Goal: Information Seeking & Learning: Learn about a topic

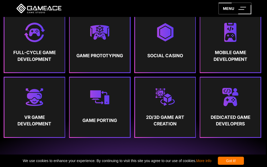
scroll to position [243, 1]
click at [18, 72] on link "Full-Cycle Game Development" at bounding box center [34, 43] width 60 height 60
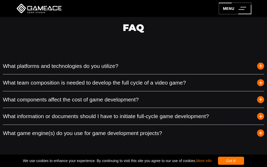
scroll to position [1627, 0]
click at [64, 66] on button "What platforms and technologies do you utilize?" at bounding box center [133, 66] width 261 height 16
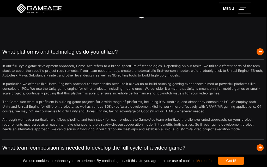
scroll to position [1641, 1]
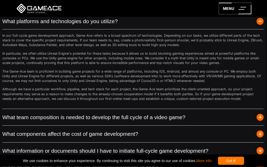
click at [11, 115] on button "What team composition is needed to develop the full cycle of a video game?" at bounding box center [132, 117] width 261 height 16
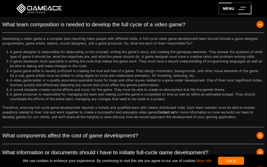
scroll to position [1686, 1]
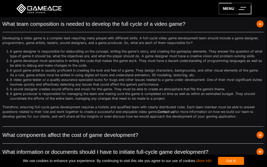
click at [21, 139] on button "What components affect the cost of game development?" at bounding box center [132, 135] width 261 height 16
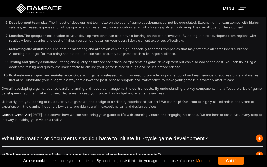
scroll to position [1798, 1]
click at [21, 142] on button "What information or documents should I have to initiate full-cycle game develop…" at bounding box center [132, 138] width 261 height 16
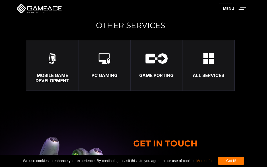
scroll to position [1943, 3]
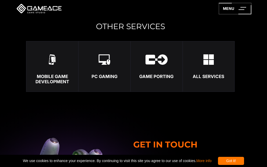
click at [204, 60] on img at bounding box center [208, 59] width 10 height 10
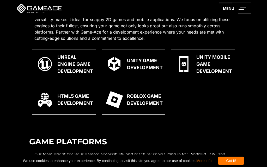
scroll to position [335, 0]
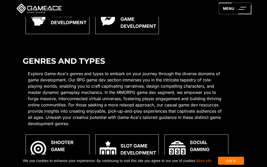
scroll to position [611, 7]
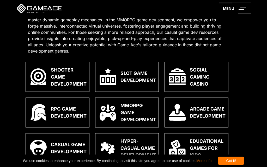
scroll to position [684, 7]
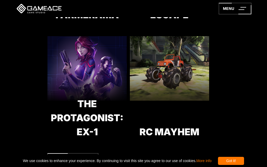
scroll to position [1541, 4]
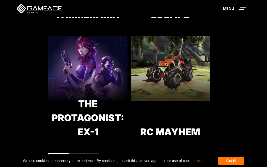
click at [52, 162] on icon at bounding box center [73, 158] width 51 height 11
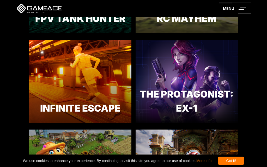
scroll to position [359, 0]
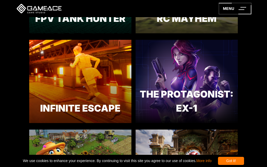
click at [159, 147] on link "The Protagonist: EX-1" at bounding box center [186, 170] width 102 height 46
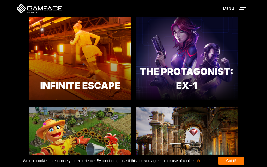
click at [58, 101] on div "An endless runner game prototype" at bounding box center [80, 106] width 102 height 11
click at [62, 96] on icon at bounding box center [80, 92] width 51 height 11
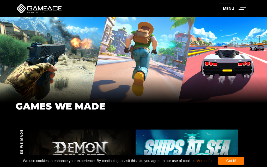
click at [25, 95] on div "GAMES WE MADE" at bounding box center [133, 60] width 267 height 86
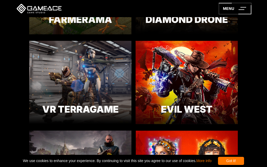
scroll to position [538, 0]
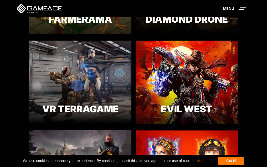
click at [41, 124] on div "VR Terragame A virtual reality game Learn more" at bounding box center [80, 124] width 102 height 0
click at [57, 113] on icon at bounding box center [80, 115] width 51 height 11
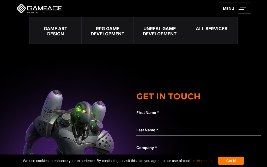
scroll to position [1843, 1]
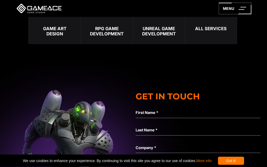
click at [154, 28] on div "Unreal Game Development" at bounding box center [159, 31] width 52 height 11
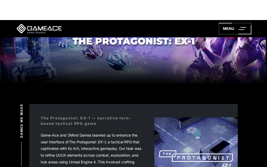
scroll to position [0, 0]
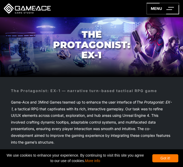
click at [27, 117] on span "Game-Ace and 3Mind Games teamed up to enhance the user interface of The Protago…" at bounding box center [91, 122] width 161 height 45
click at [20, 77] on div "The Protagonist: EX-1 — narrative turn-based tactical RPG game Game-Ace and 3Mi…" at bounding box center [91, 118] width 183 height 83
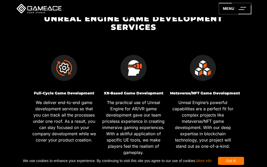
scroll to position [187, 0]
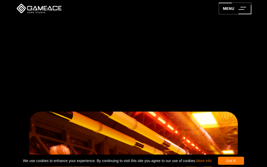
scroll to position [1230, 0]
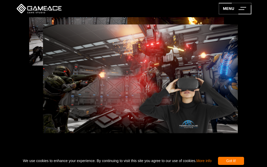
scroll to position [1054, 5]
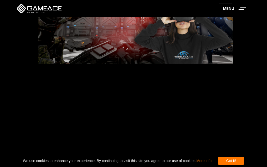
click at [95, 121] on div at bounding box center [150, 112] width 194 height 111
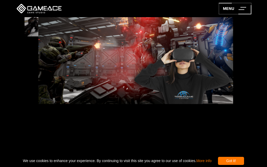
scroll to position [985, 5]
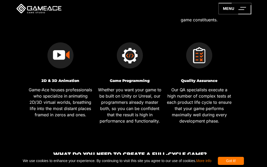
scroll to position [0, 3]
